Goal: Find specific page/section: Find specific page/section

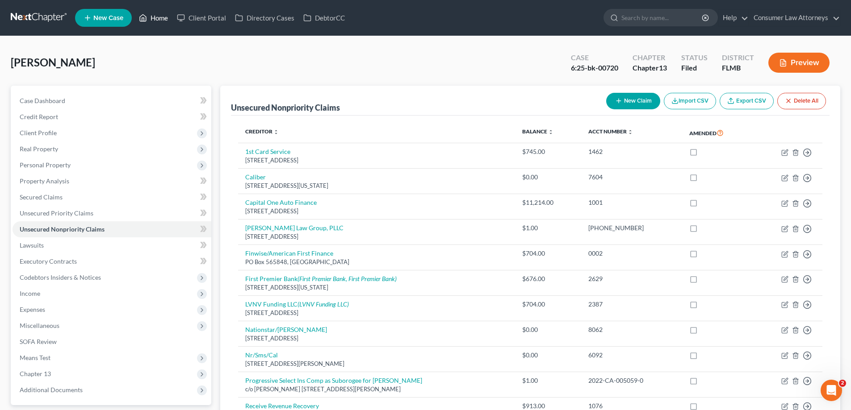
click at [158, 24] on link "Home" at bounding box center [153, 18] width 38 height 16
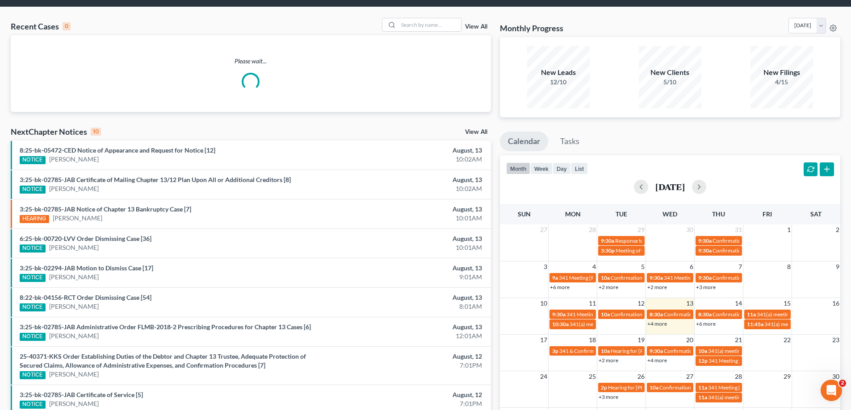
scroll to position [45, 0]
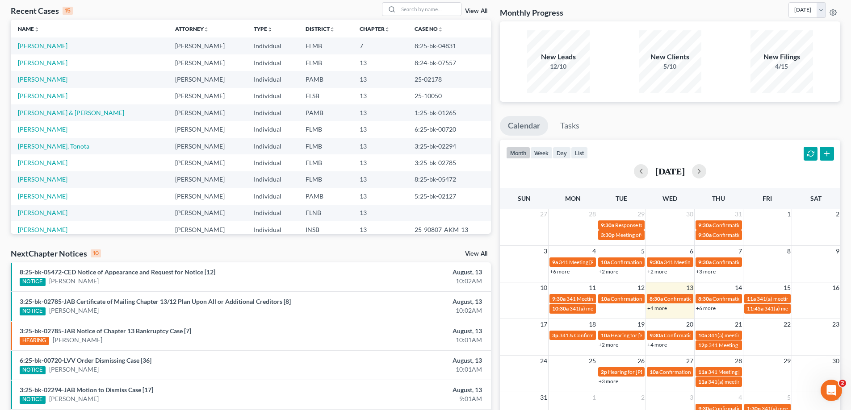
click at [660, 310] on link "+4 more" at bounding box center [657, 308] width 20 height 7
click at [493, 163] on div "Recent Cases 15 View All Name unfold_more expand_more expand_less Attorney unfo…" at bounding box center [250, 291] width 489 height 578
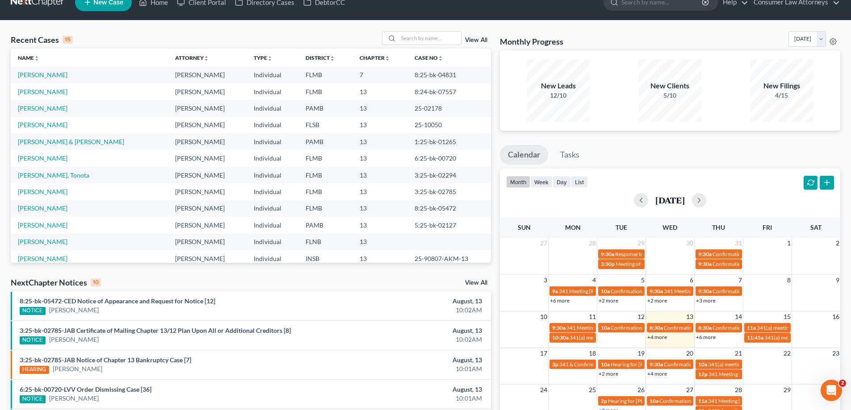
scroll to position [0, 0]
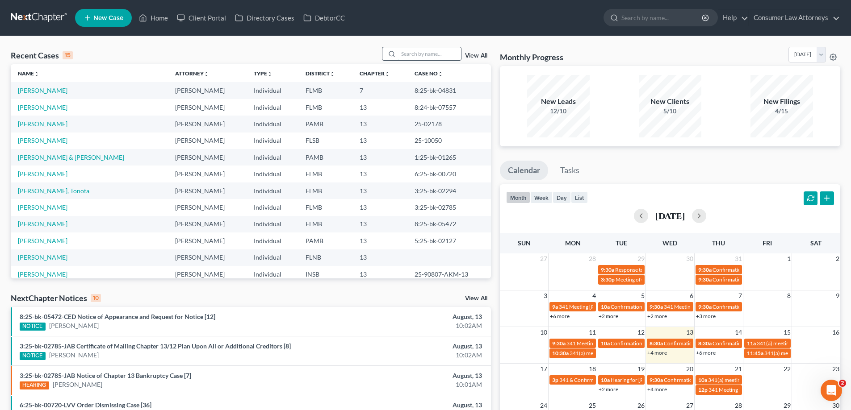
click at [415, 55] on input "search" at bounding box center [429, 53] width 63 height 13
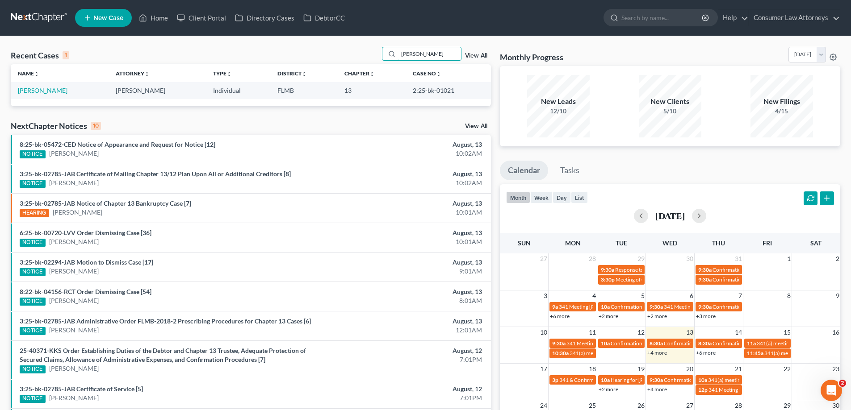
type input "[PERSON_NAME]"
drag, startPoint x: 457, startPoint y: 89, endPoint x: 406, endPoint y: 87, distance: 50.5
click at [406, 87] on td "2:25-bk-01021" at bounding box center [447, 90] width 85 height 17
copy td "2:25-bk-01021"
